Goal: Task Accomplishment & Management: Manage account settings

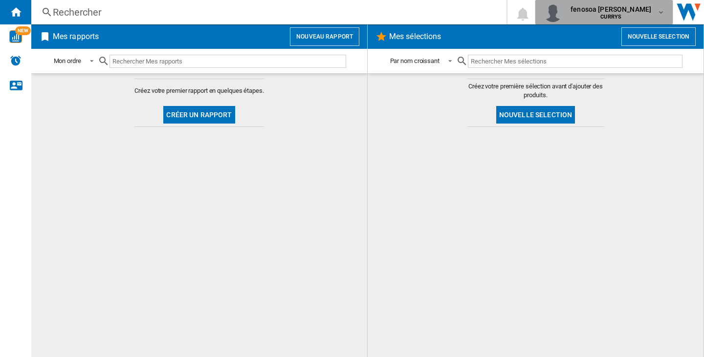
click at [661, 12] on md-icon "button" at bounding box center [661, 12] width 8 height 8
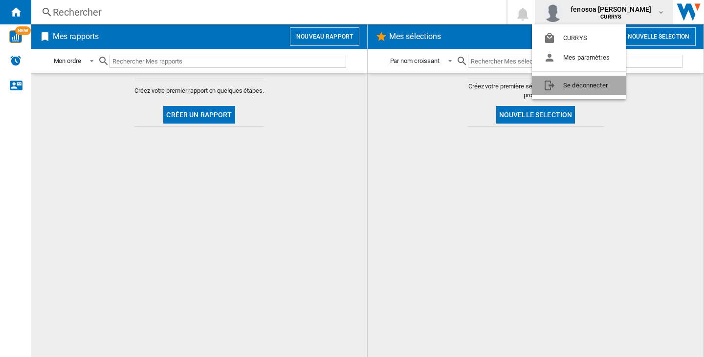
click at [591, 86] on button "Se déconnecter" at bounding box center [579, 86] width 94 height 20
